Goal: Information Seeking & Learning: Check status

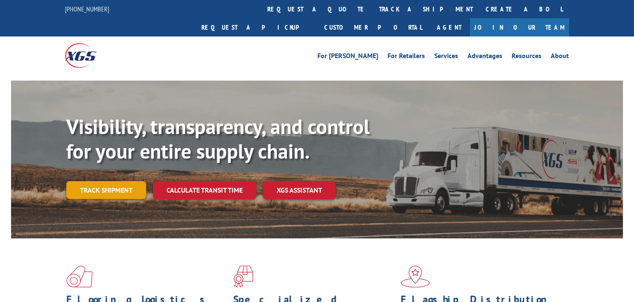
click at [118, 181] on link "Track shipment" at bounding box center [106, 190] width 80 height 18
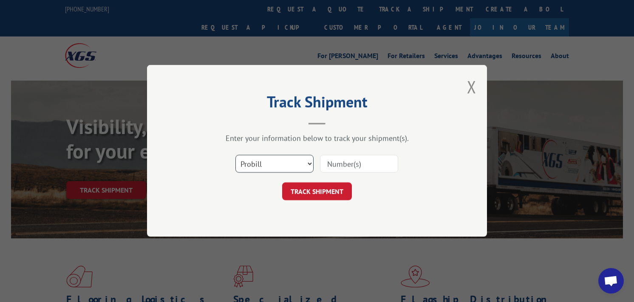
click at [255, 168] on select "Select category... Probill BOL PO" at bounding box center [274, 164] width 78 height 18
select select "po"
click at [235, 155] on select "Select category... Probill BOL PO" at bounding box center [274, 164] width 78 height 18
click at [328, 162] on input at bounding box center [359, 164] width 78 height 18
type input "5127839948"
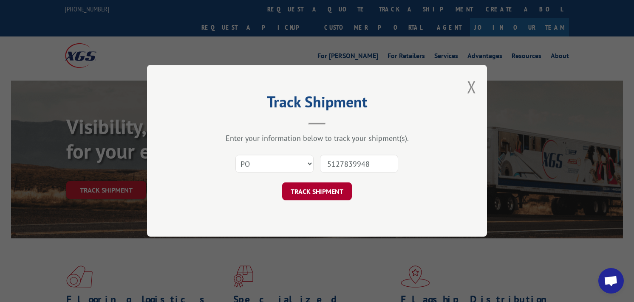
click at [329, 198] on button "TRACK SHIPMENT" at bounding box center [317, 192] width 70 height 18
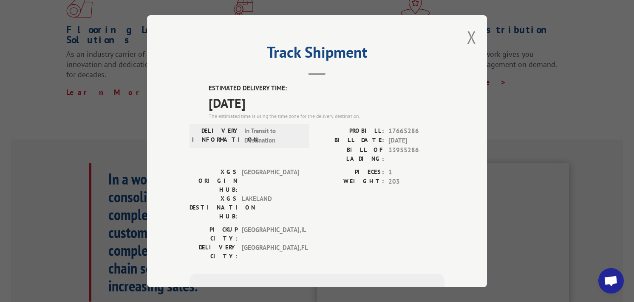
scroll to position [127, 0]
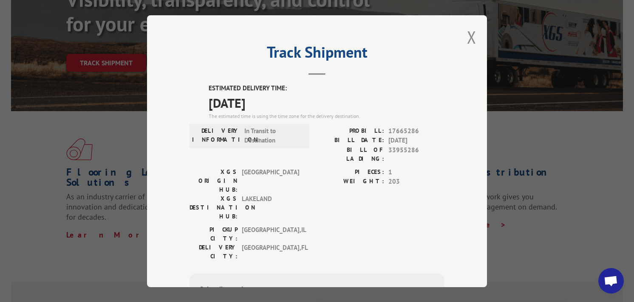
click at [462, 41] on div "Track Shipment ESTIMATED DELIVERY TIME: [DATE] The estimated time is using the …" at bounding box center [317, 151] width 340 height 272
click at [469, 38] on button "Close modal" at bounding box center [471, 37] width 9 height 23
